Goal: Browse casually: Explore the website without a specific task or goal

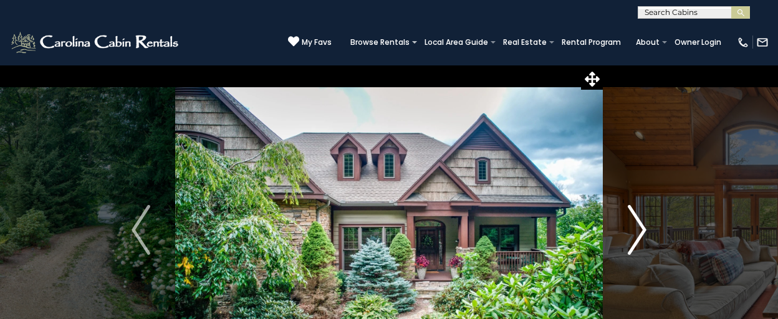
click at [636, 231] on img "Next" at bounding box center [637, 230] width 19 height 50
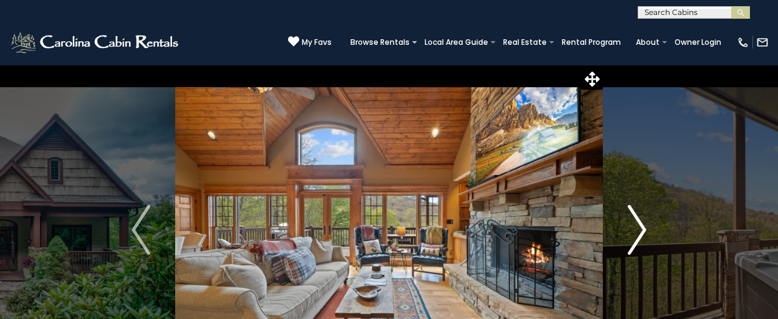
click at [627, 233] on button "Next" at bounding box center [637, 230] width 69 height 331
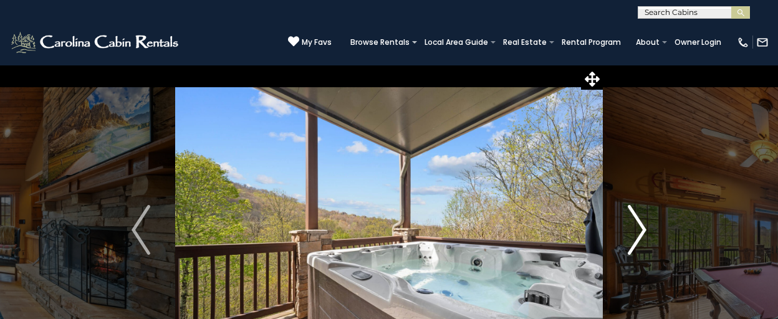
click at [626, 233] on button "Next" at bounding box center [637, 230] width 69 height 331
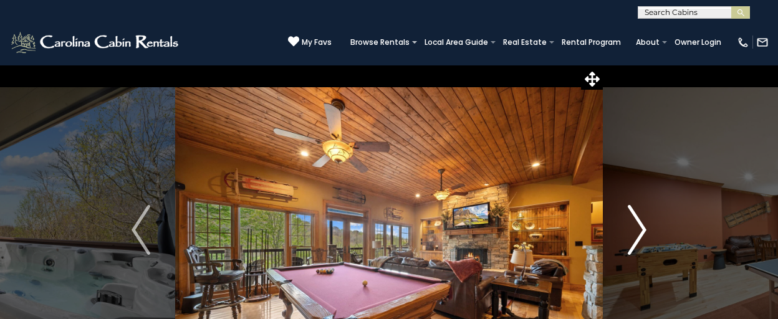
click at [634, 233] on img "Next" at bounding box center [637, 230] width 19 height 50
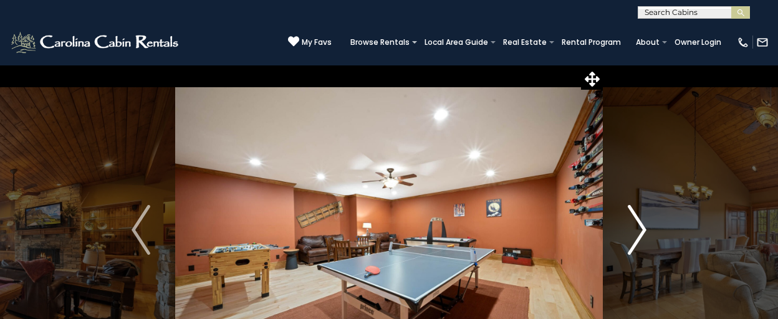
click at [626, 233] on button "Next" at bounding box center [637, 230] width 69 height 331
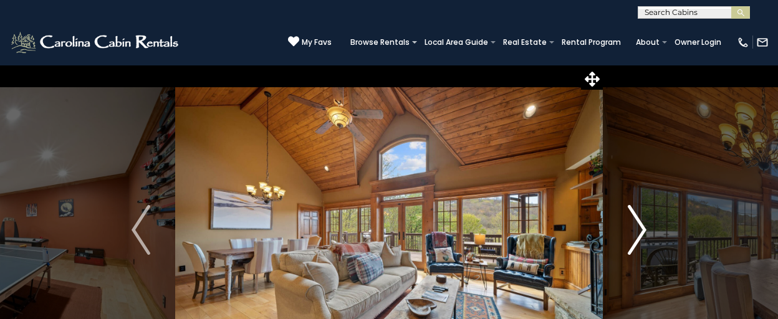
click at [625, 233] on button "Next" at bounding box center [637, 230] width 69 height 331
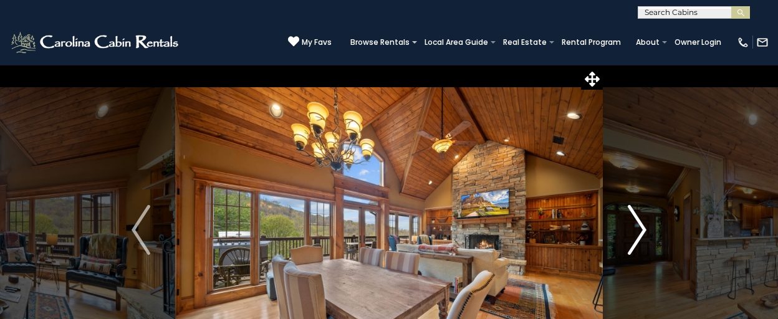
click at [624, 233] on button "Next" at bounding box center [637, 230] width 69 height 331
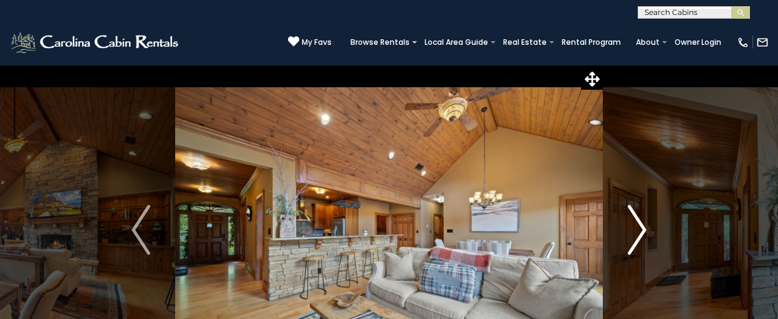
click at [623, 233] on button "Next" at bounding box center [637, 230] width 69 height 331
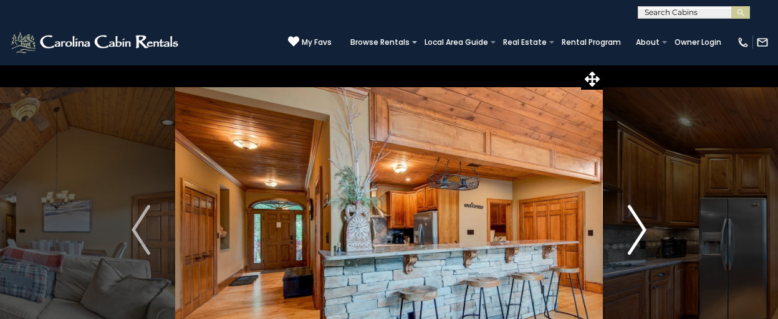
click at [623, 233] on button "Next" at bounding box center [637, 230] width 69 height 331
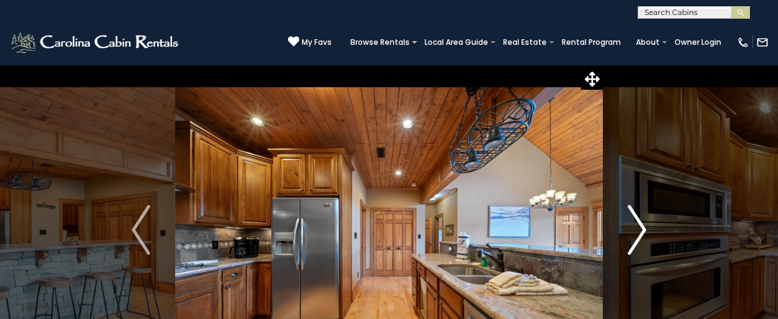
click at [623, 233] on button "Next" at bounding box center [637, 230] width 69 height 331
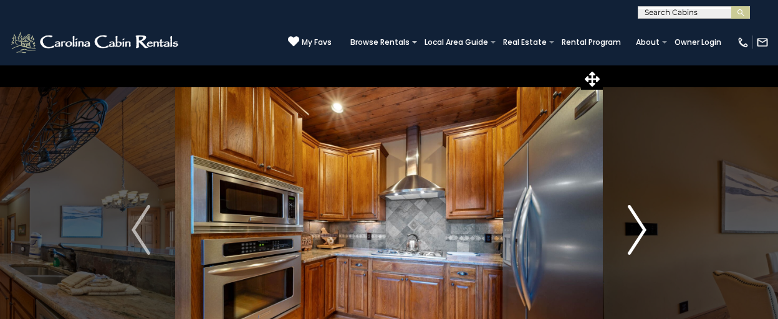
click at [640, 231] on img "Next" at bounding box center [637, 230] width 19 height 50
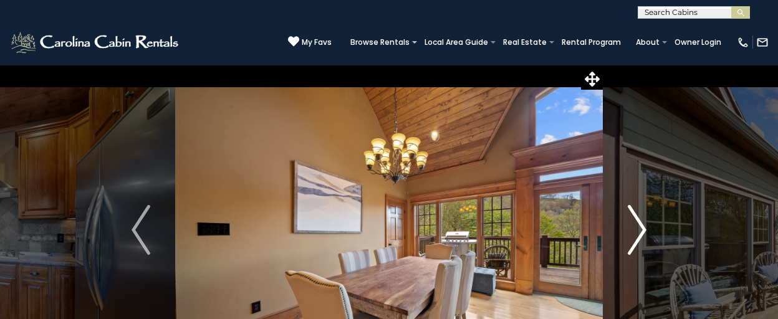
click at [640, 231] on img "Next" at bounding box center [637, 230] width 19 height 50
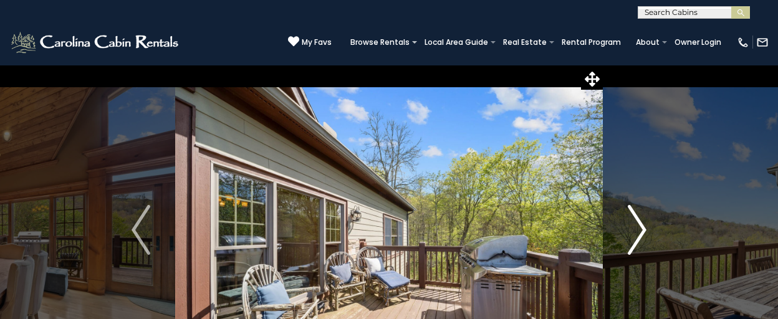
click at [640, 231] on img "Next" at bounding box center [637, 230] width 19 height 50
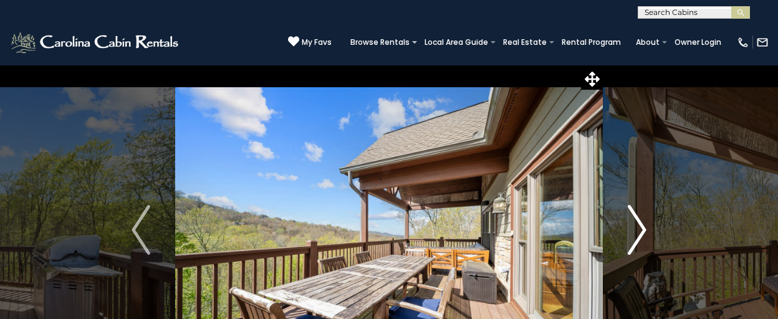
click at [639, 230] on img "Next" at bounding box center [637, 230] width 19 height 50
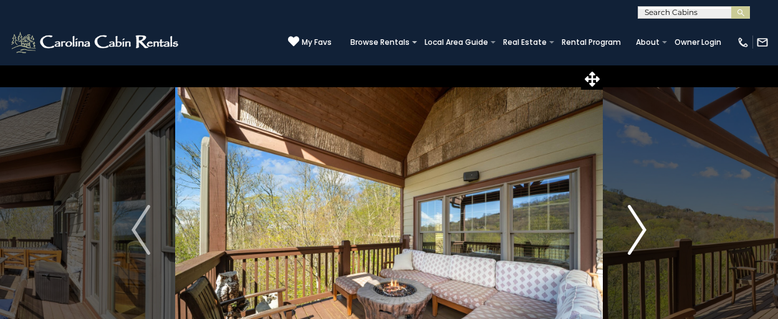
click at [639, 230] on img "Next" at bounding box center [637, 230] width 19 height 50
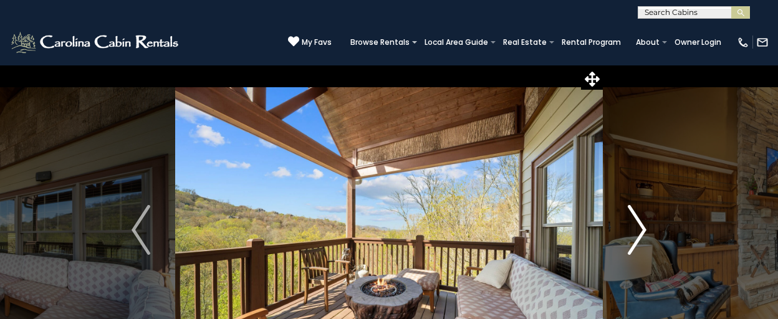
click at [639, 230] on img "Next" at bounding box center [637, 230] width 19 height 50
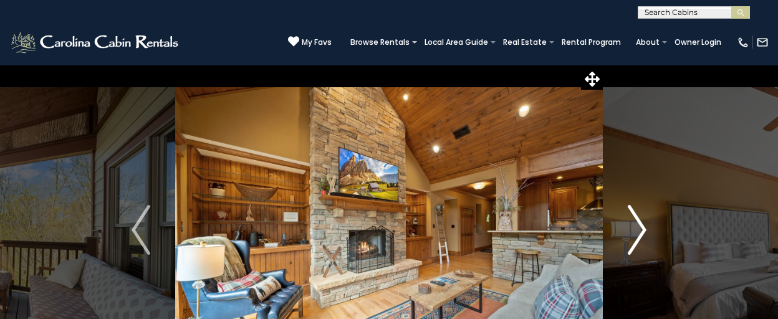
click at [639, 230] on img "Next" at bounding box center [637, 230] width 19 height 50
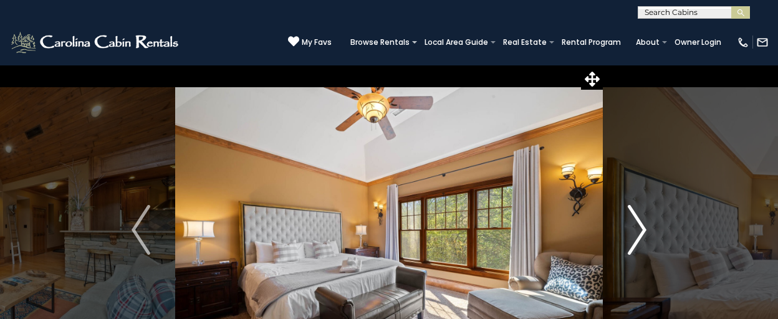
click at [639, 230] on img "Next" at bounding box center [637, 230] width 19 height 50
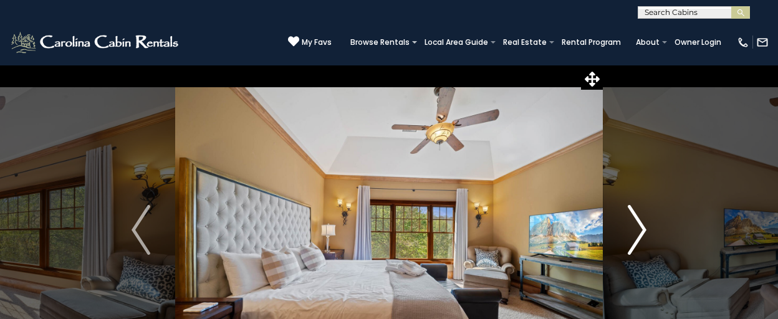
click at [643, 228] on img "Next" at bounding box center [637, 230] width 19 height 50
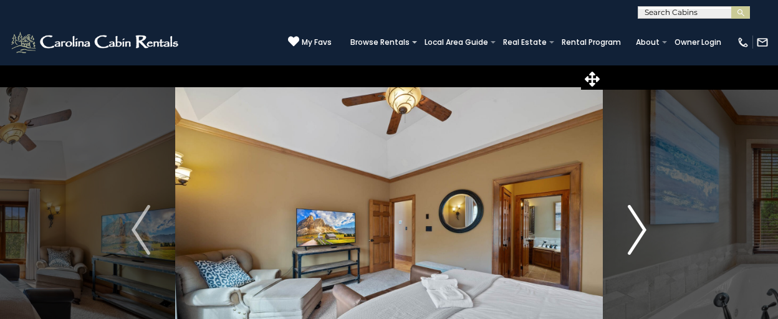
click at [643, 228] on img "Next" at bounding box center [637, 230] width 19 height 50
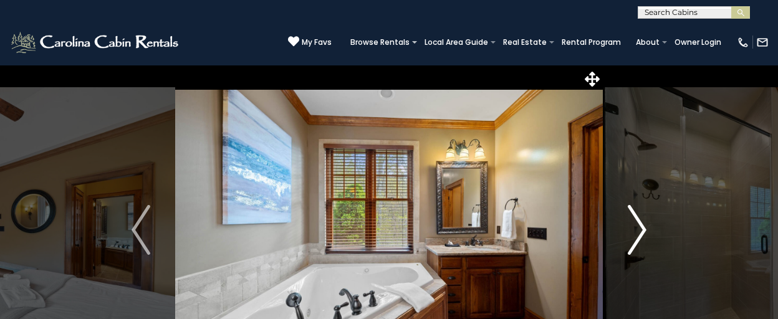
click at [643, 228] on img "Next" at bounding box center [637, 230] width 19 height 50
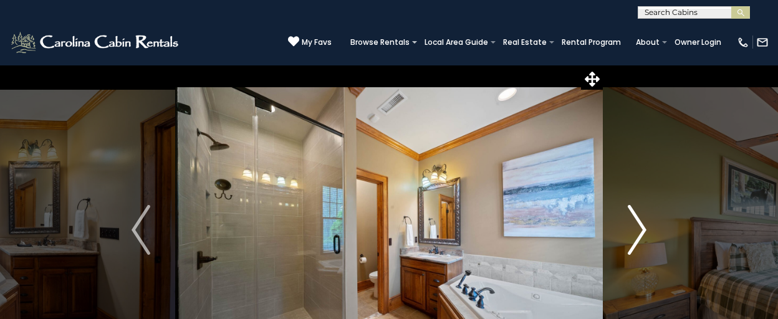
click at [643, 227] on img "Next" at bounding box center [637, 230] width 19 height 50
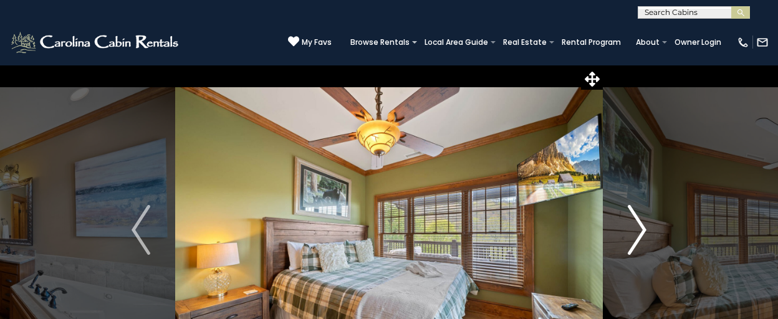
click at [642, 226] on img "Next" at bounding box center [637, 230] width 19 height 50
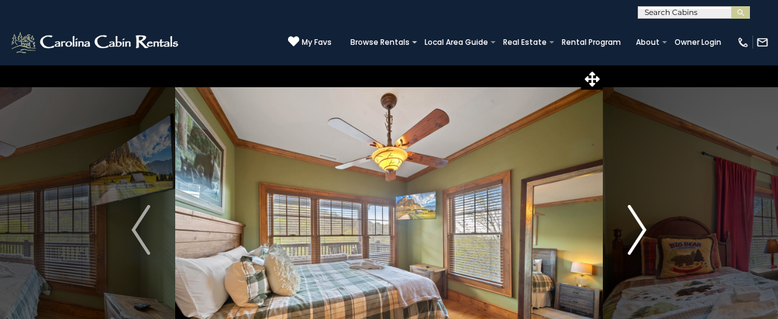
click at [642, 226] on img "Next" at bounding box center [637, 230] width 19 height 50
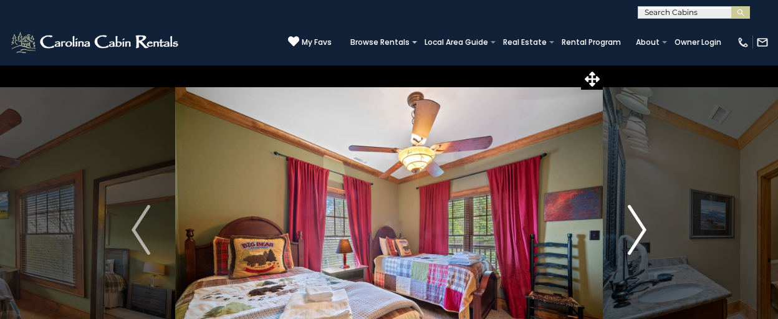
click at [642, 226] on img "Next" at bounding box center [637, 230] width 19 height 50
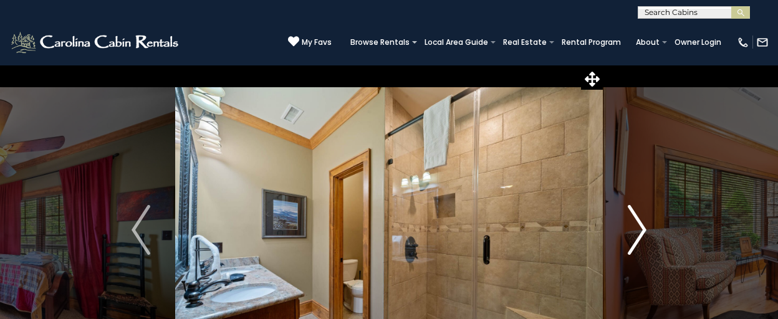
click at [642, 226] on img "Next" at bounding box center [637, 230] width 19 height 50
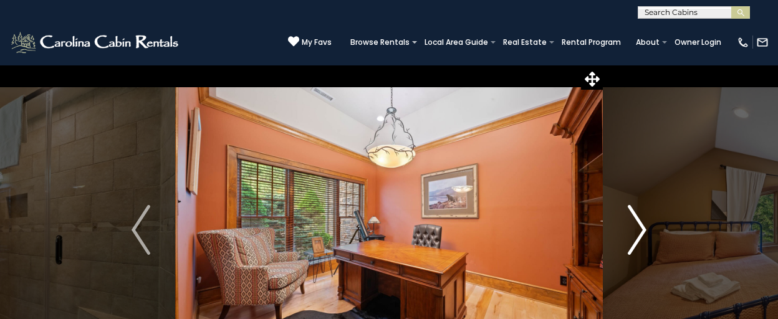
click at [642, 226] on img "Next" at bounding box center [637, 230] width 19 height 50
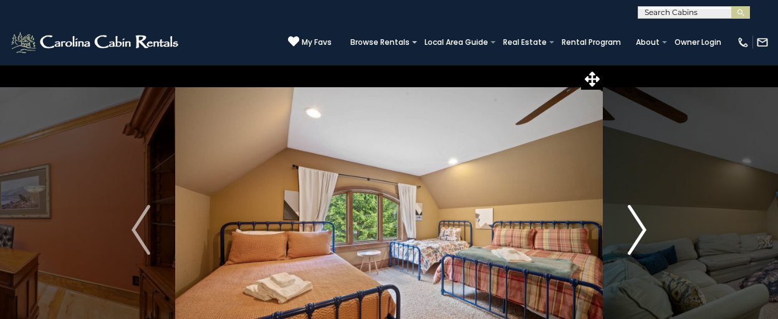
click at [630, 229] on img "Next" at bounding box center [637, 230] width 19 height 50
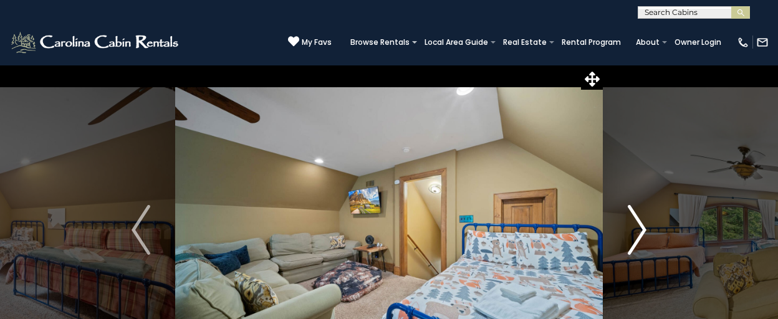
click at [630, 229] on img "Next" at bounding box center [637, 230] width 19 height 50
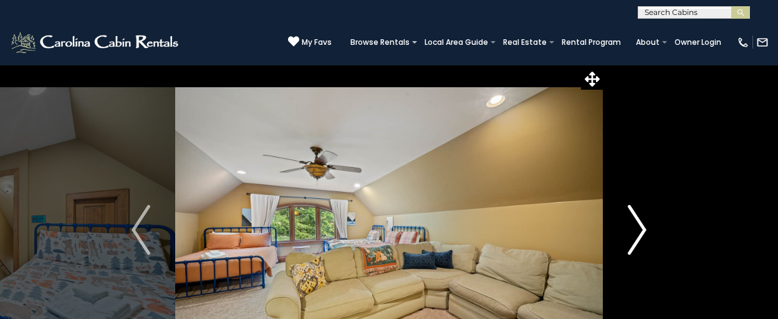
click at [630, 229] on img "Next" at bounding box center [637, 230] width 19 height 50
